Goal: Task Accomplishment & Management: Use online tool/utility

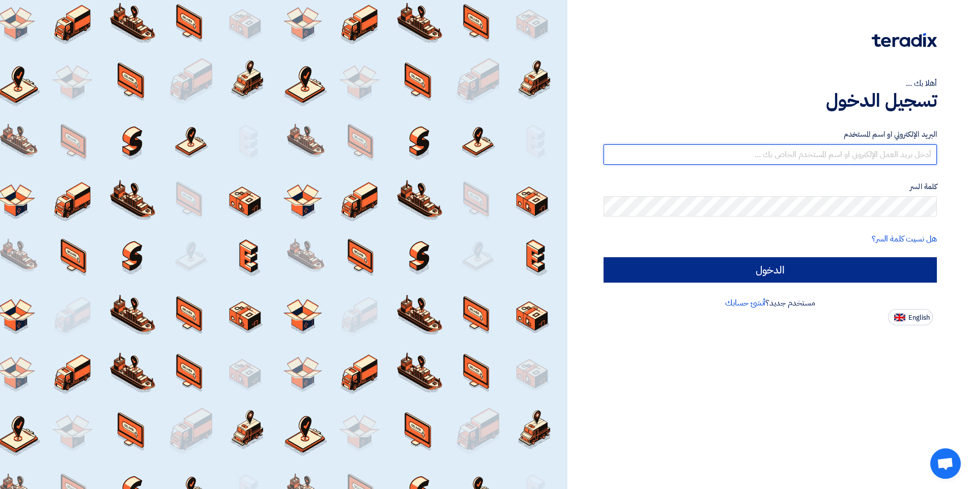
type input "[EMAIL_ADDRESS][PERSON_NAME][DOMAIN_NAME][GEOGRAPHIC_DATA]"
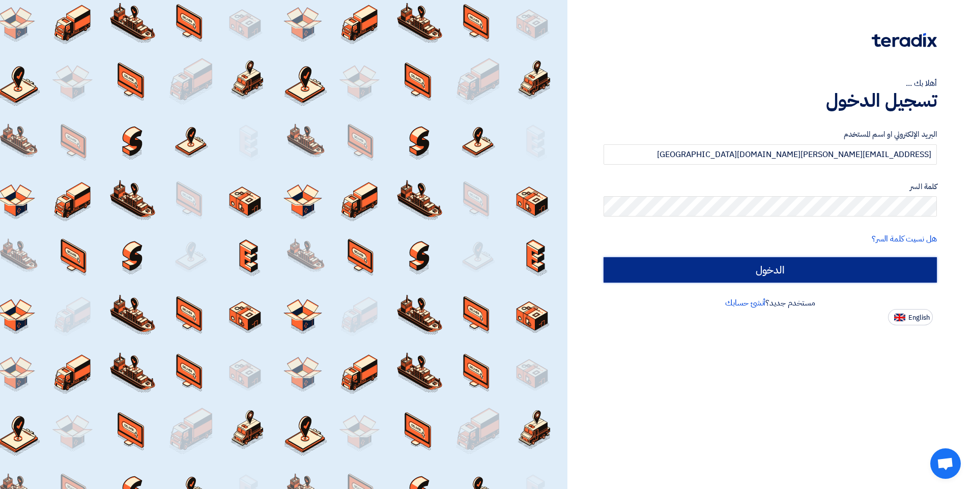
click at [646, 276] on input "الدخول" at bounding box center [769, 269] width 333 height 25
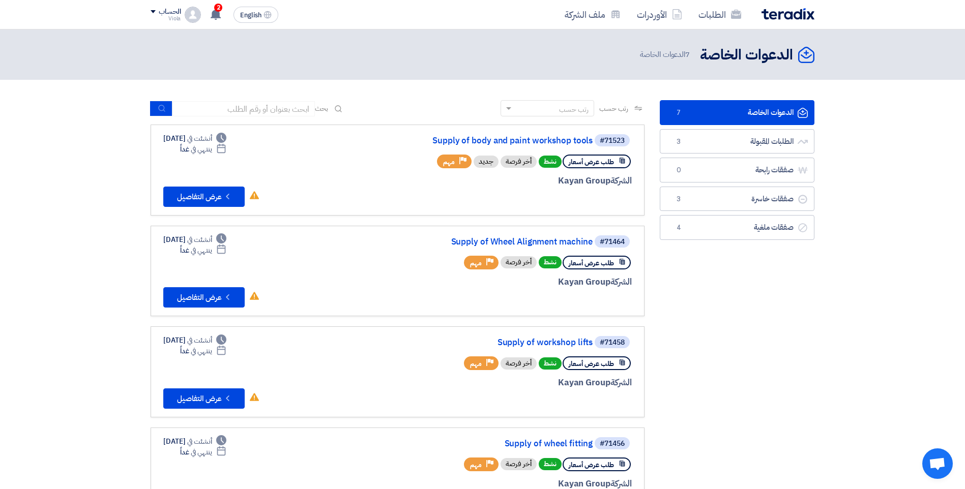
click at [631, 325] on app-rfq-listing-content "رتب حسب رتب حسب بحث مجال الطلب مسؤول المشتريات نوع الطلب" at bounding box center [398, 461] width 494 height 722
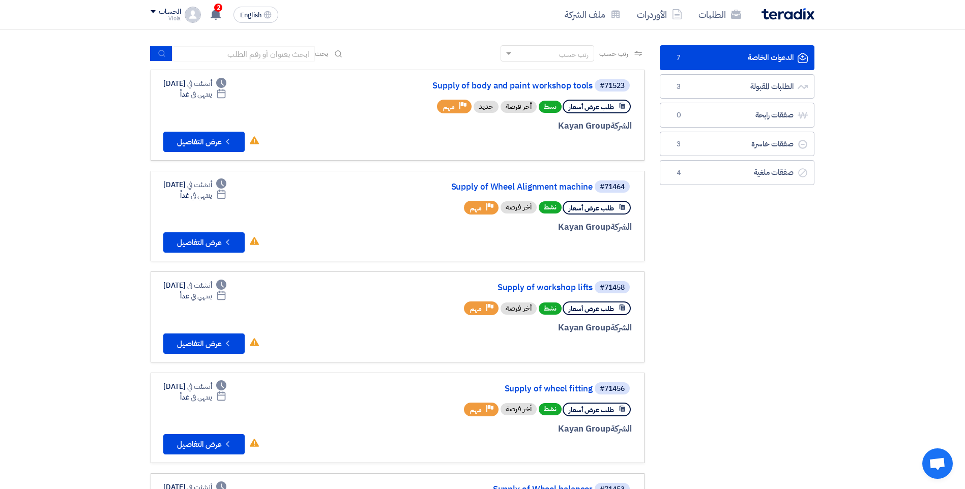
scroll to position [51, 0]
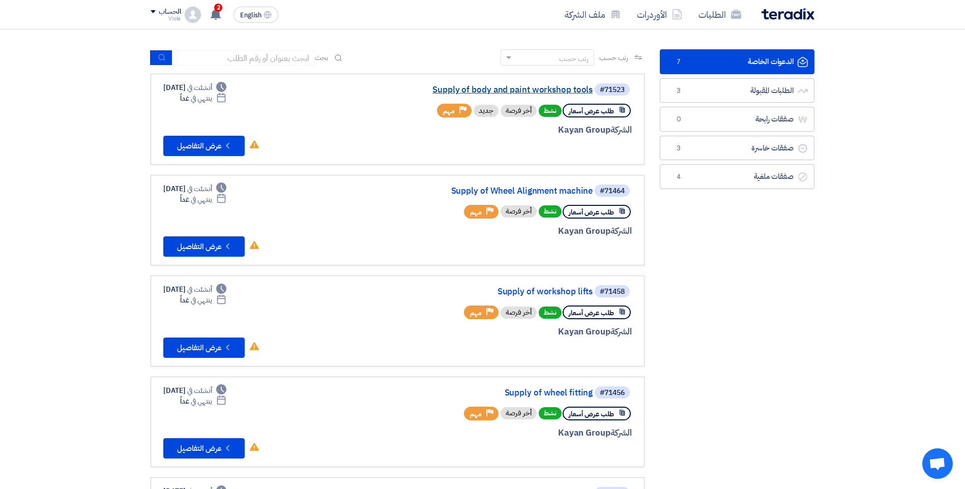
click at [510, 91] on link "Supply of body and paint workshop tools" at bounding box center [491, 89] width 204 height 9
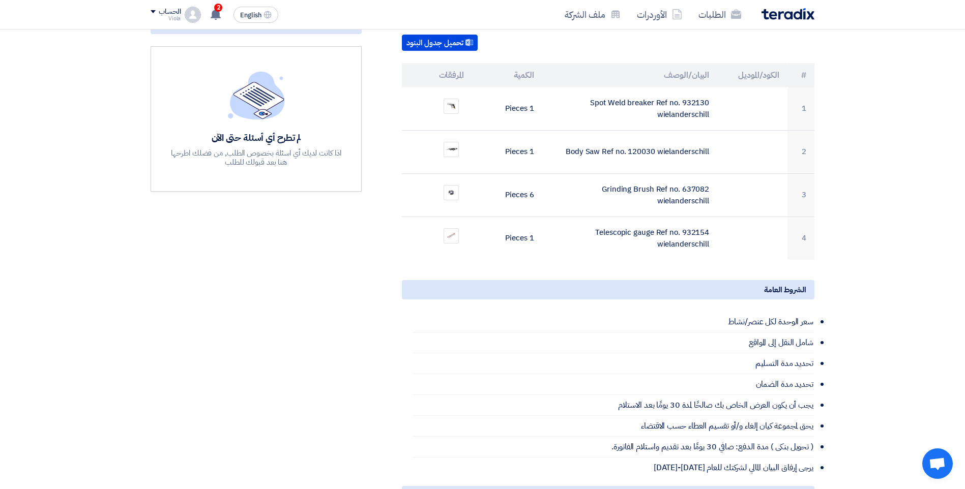
scroll to position [356, 0]
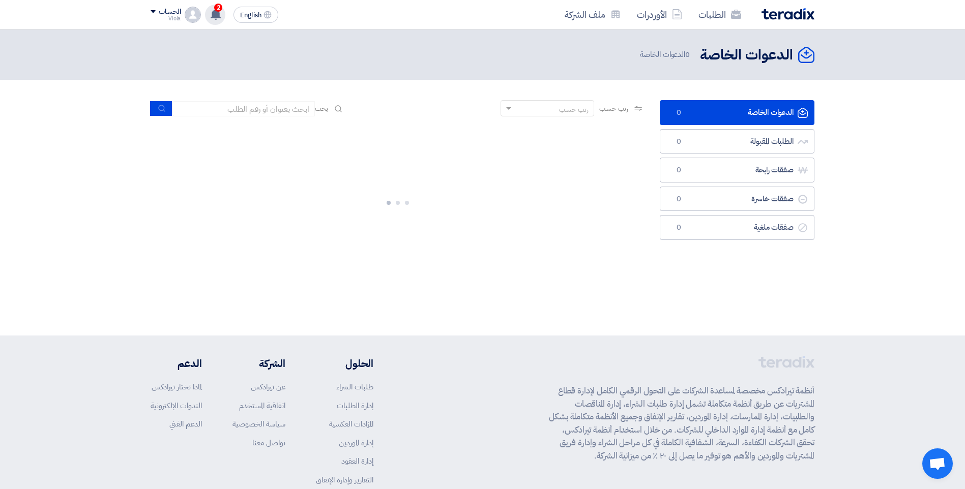
click at [218, 15] on use at bounding box center [216, 14] width 10 height 11
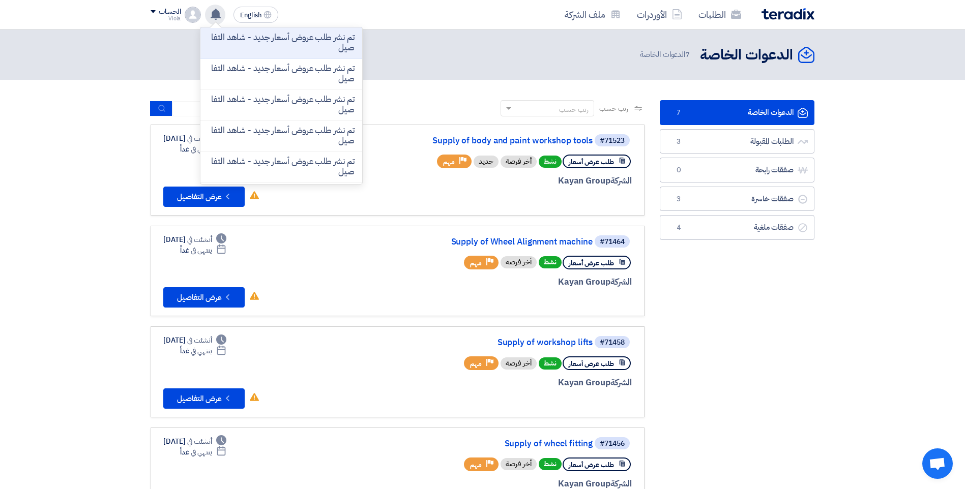
click at [218, 15] on use at bounding box center [216, 14] width 10 height 11
